Goal: Information Seeking & Learning: Check status

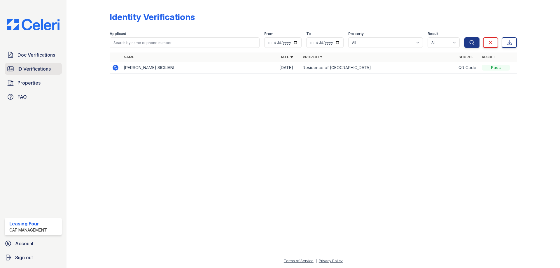
click at [23, 69] on span "ID Verifications" at bounding box center [33, 68] width 33 height 7
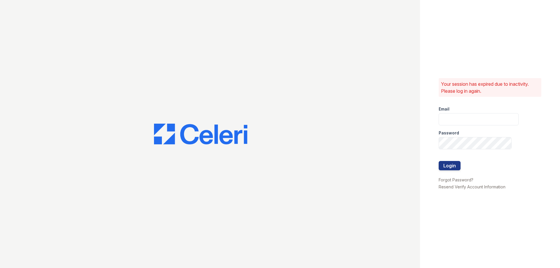
type input "residence4@cafmanagement.com"
click at [451, 164] on button "Login" at bounding box center [450, 165] width 22 height 9
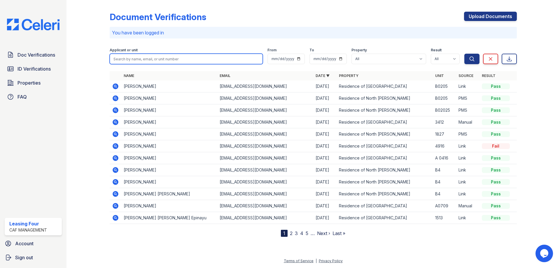
click at [156, 60] on input "search" at bounding box center [186, 59] width 153 height 10
type input "[PERSON_NAME]"
click at [464, 54] on button "Search" at bounding box center [471, 59] width 15 height 10
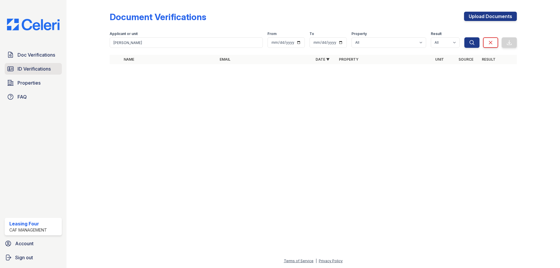
click at [35, 70] on span "ID Verifications" at bounding box center [33, 68] width 33 height 7
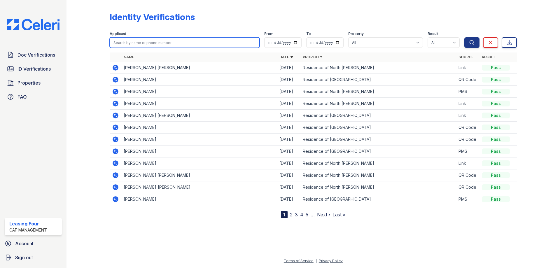
click at [140, 45] on input "search" at bounding box center [185, 42] width 150 height 10
type input "[PERSON_NAME]"
click at [464, 37] on button "Search" at bounding box center [471, 42] width 15 height 10
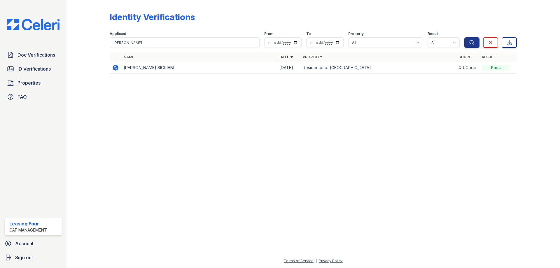
click at [114, 70] on icon at bounding box center [116, 68] width 6 height 6
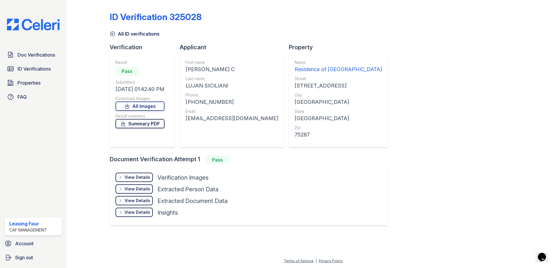
click at [149, 122] on link "Summary PDF" at bounding box center [139, 123] width 49 height 9
click at [135, 178] on div "View Details" at bounding box center [137, 177] width 26 height 6
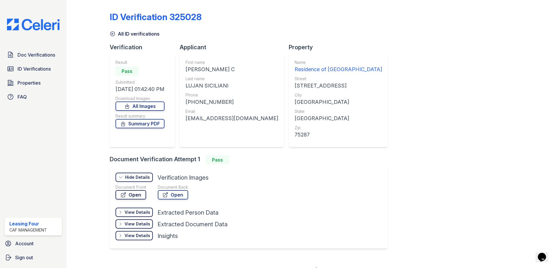
click at [137, 194] on link "Open" at bounding box center [130, 194] width 31 height 9
